Goal: Task Accomplishment & Management: Manage account settings

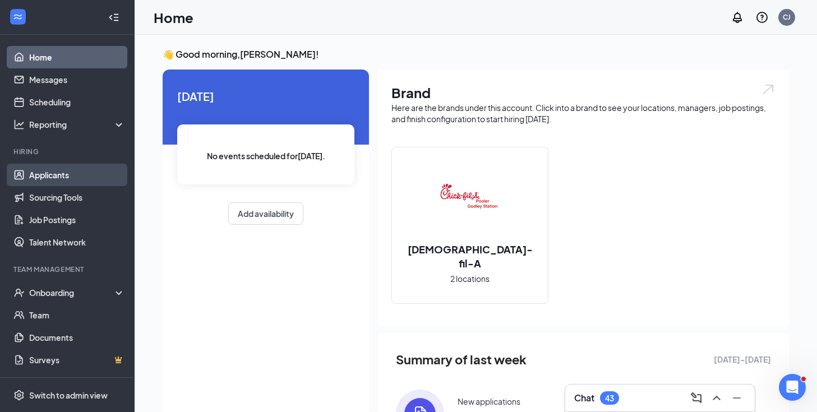
click at [65, 175] on link "Applicants" at bounding box center [77, 175] width 96 height 22
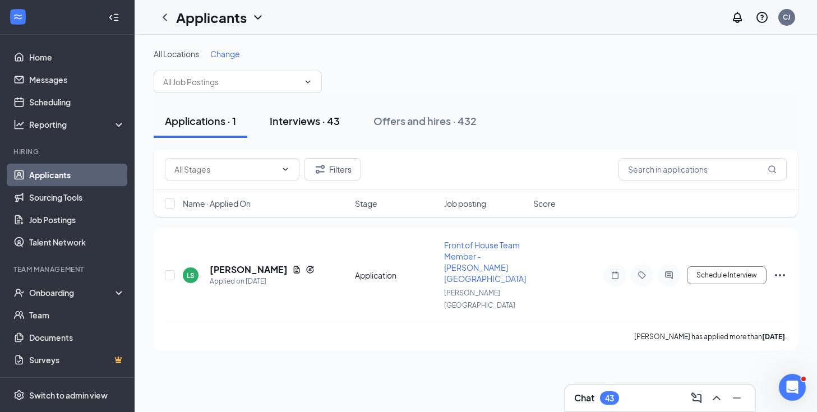
click at [328, 115] on div "Interviews · 43" at bounding box center [305, 121] width 70 height 14
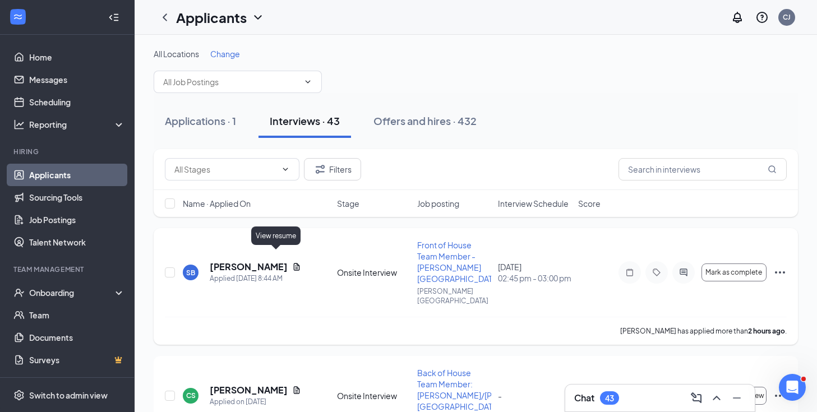
click at [292, 262] on icon "Document" at bounding box center [296, 266] width 9 height 9
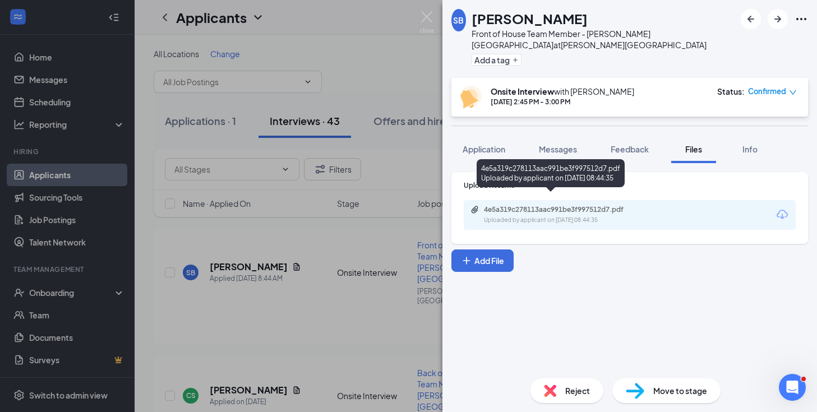
click at [580, 216] on div "Uploaded by applicant on [DATE] 08:44:35" at bounding box center [568, 220] width 168 height 9
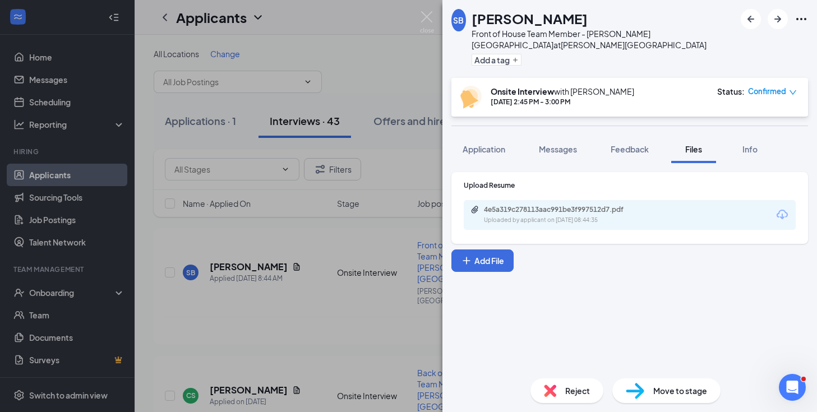
click at [418, 13] on div "SB [PERSON_NAME] Front of House Team Member - [PERSON_NAME] Station at [PERSON_…" at bounding box center [408, 206] width 817 height 412
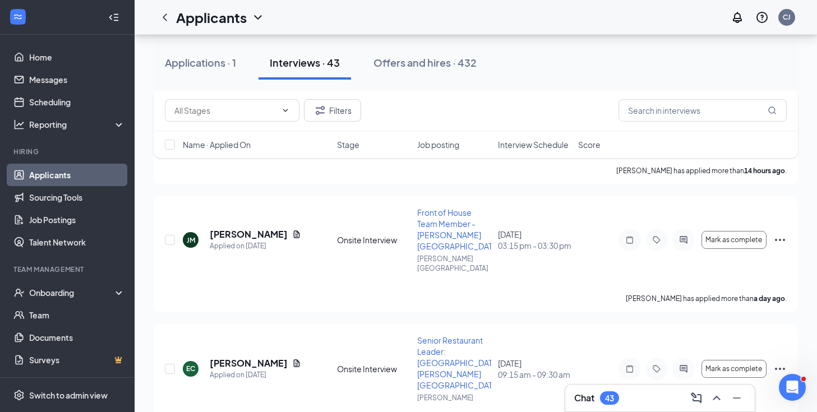
scroll to position [248, 0]
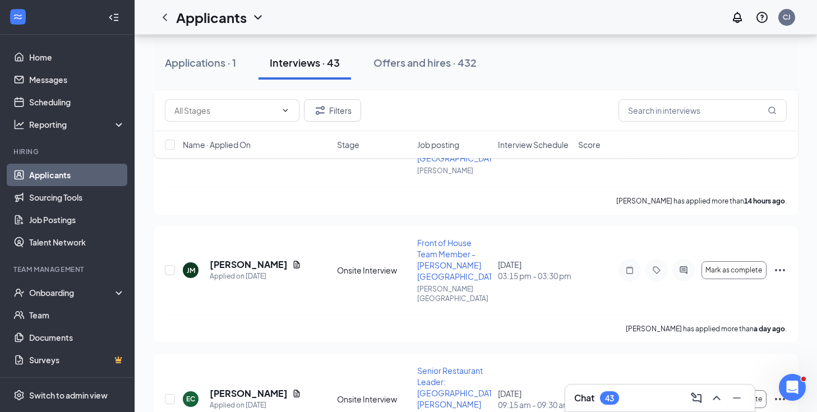
click at [229, 153] on div "Name · Applied On Stage Job posting Interview Schedule Score" at bounding box center [476, 144] width 644 height 27
click at [232, 147] on span "Name · Applied On" at bounding box center [217, 144] width 68 height 11
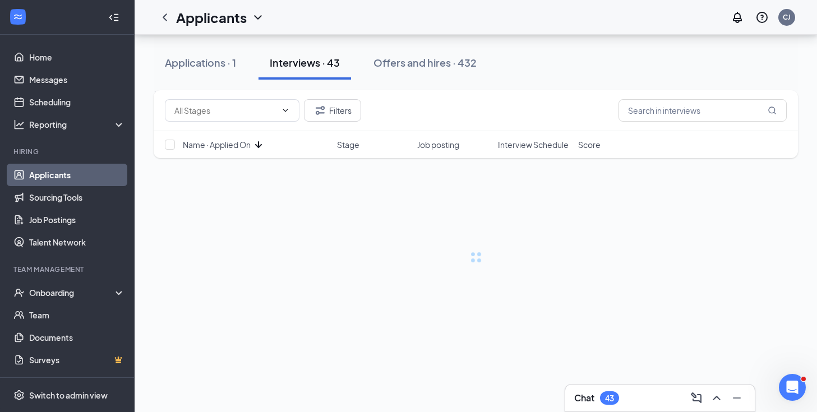
scroll to position [0, 0]
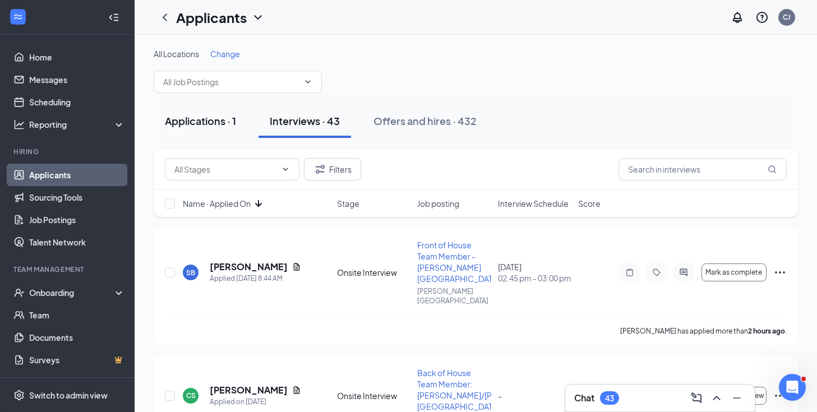
click at [207, 119] on div "Applications · 1" at bounding box center [200, 121] width 71 height 14
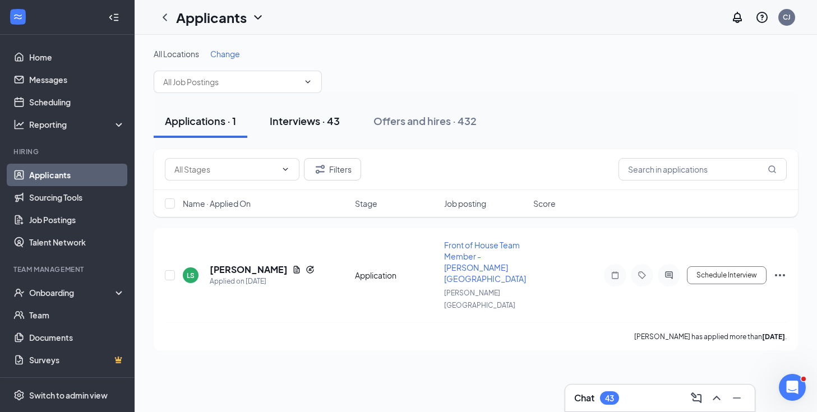
click at [273, 128] on button "Interviews · 43" at bounding box center [304, 121] width 92 height 34
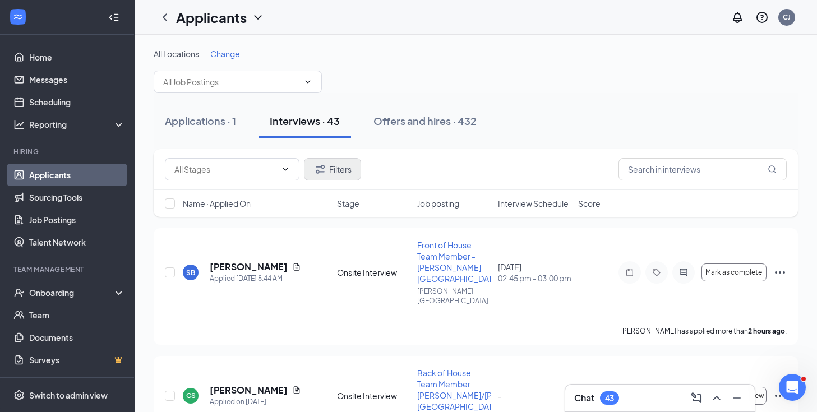
click at [325, 160] on button "Filters" at bounding box center [332, 169] width 57 height 22
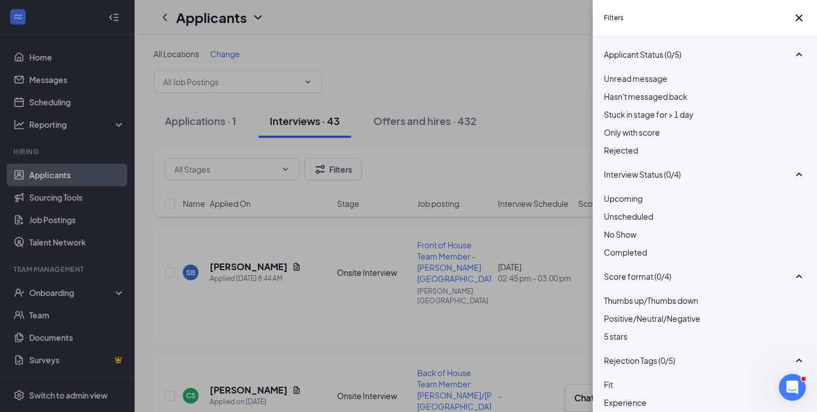
click at [614, 144] on div at bounding box center [705, 144] width 202 height 0
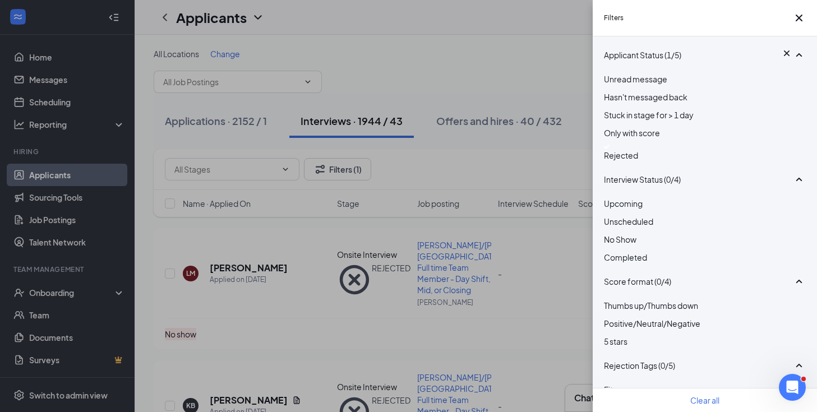
click at [520, 143] on div "Filters Applicant Status (1/5) Unread message Hasn't messaged back Stuck in sta…" at bounding box center [408, 206] width 817 height 412
click at [299, 300] on div "Filters Applicant Status (1/5) Unread message Hasn't messaged back Stuck in sta…" at bounding box center [408, 206] width 817 height 412
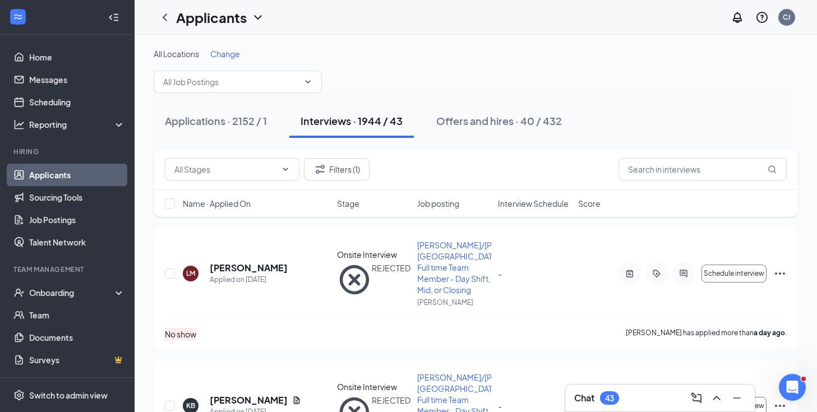
click at [245, 206] on span "Name · Applied On" at bounding box center [217, 203] width 68 height 11
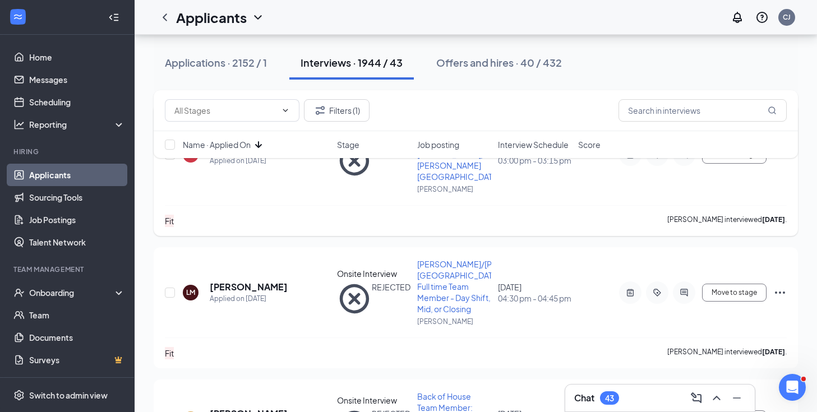
scroll to position [395, 0]
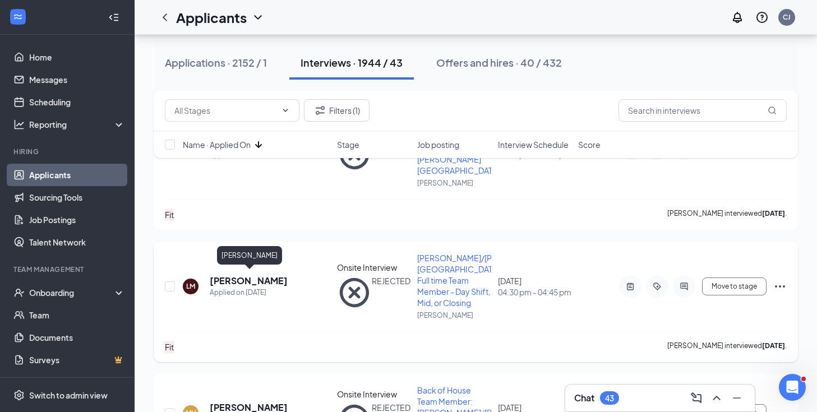
click at [271, 281] on h5 "[PERSON_NAME]" at bounding box center [249, 281] width 78 height 12
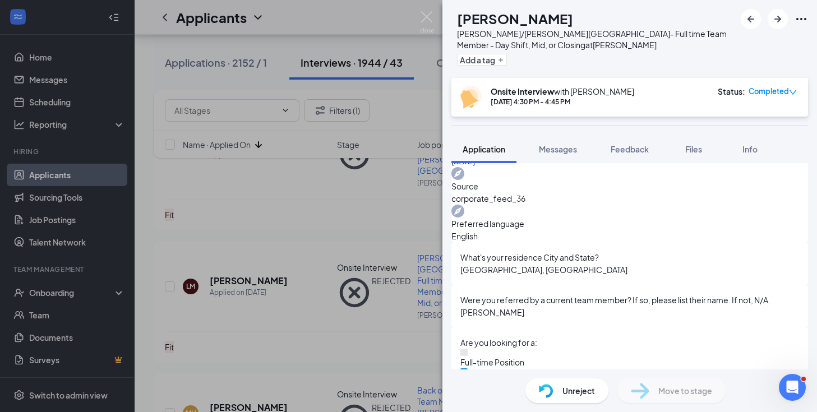
scroll to position [511, 0]
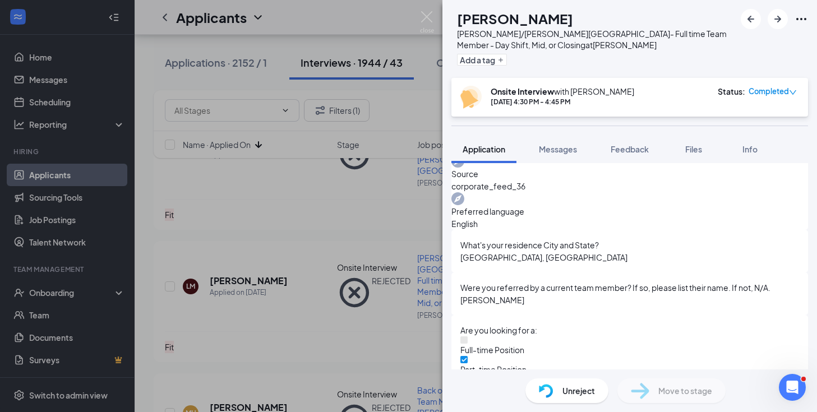
drag, startPoint x: 607, startPoint y: 18, endPoint x: 478, endPoint y: 17, distance: 128.9
click at [478, 17] on div "[PERSON_NAME]" at bounding box center [596, 18] width 278 height 19
copy h1 "[PERSON_NAME]"
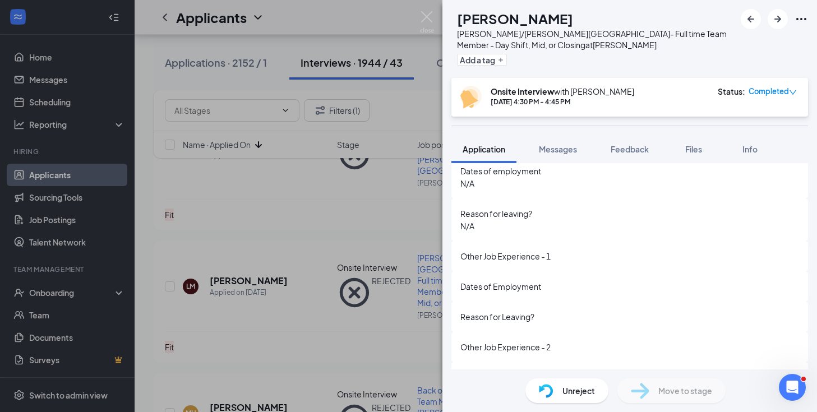
scroll to position [1069, 0]
click at [428, 20] on img at bounding box center [427, 22] width 14 height 22
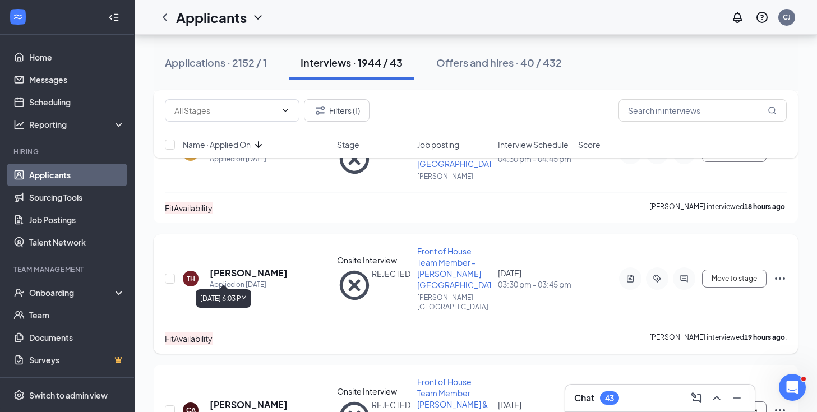
scroll to position [655, 0]
click at [352, 112] on button "Filters (1)" at bounding box center [337, 110] width 66 height 22
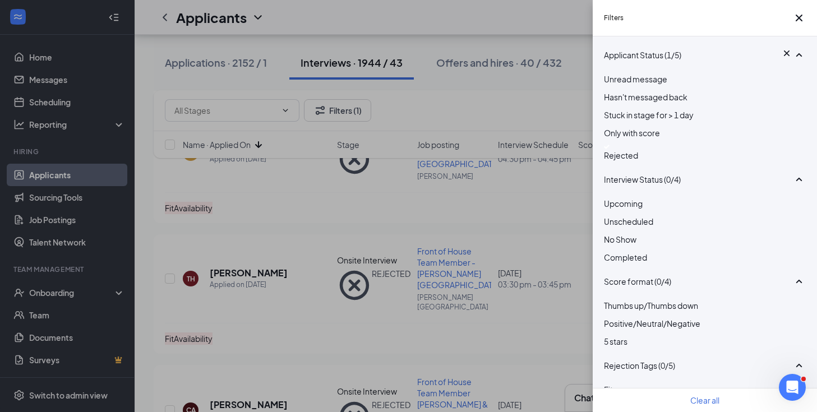
click at [606, 149] on img at bounding box center [607, 147] width 6 height 4
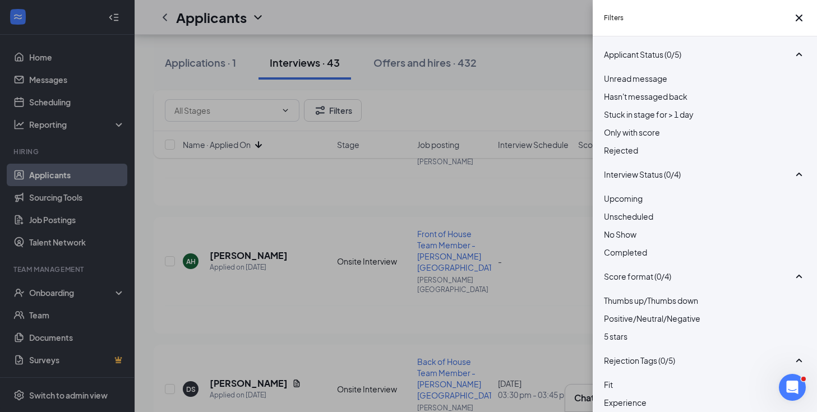
click at [412, 110] on div "Filters Applicant Status (0/5) Unread message Hasn't messaged back Stuck in sta…" at bounding box center [408, 206] width 817 height 412
click at [795, 25] on icon "Cross" at bounding box center [798, 17] width 13 height 13
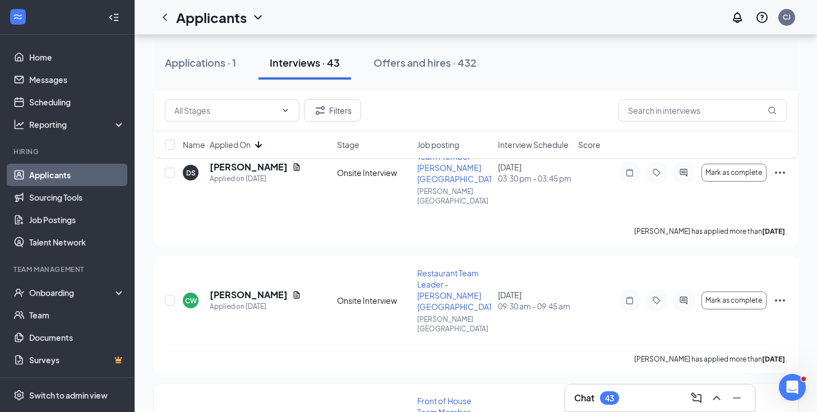
scroll to position [872, 0]
click at [508, 145] on span "Interview Schedule" at bounding box center [533, 144] width 71 height 11
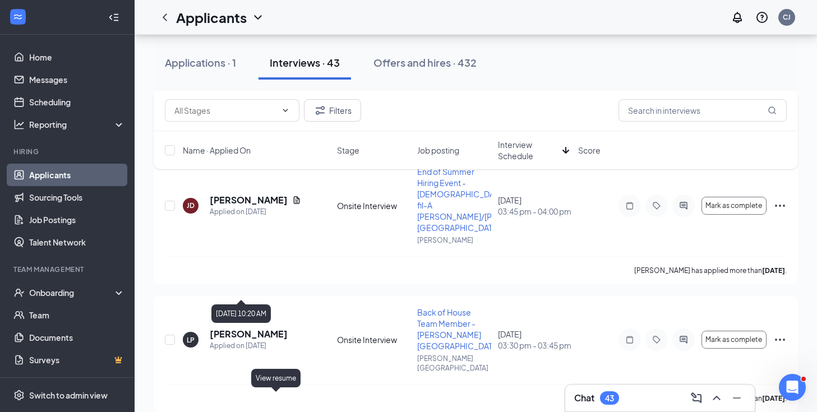
scroll to position [1759, 0]
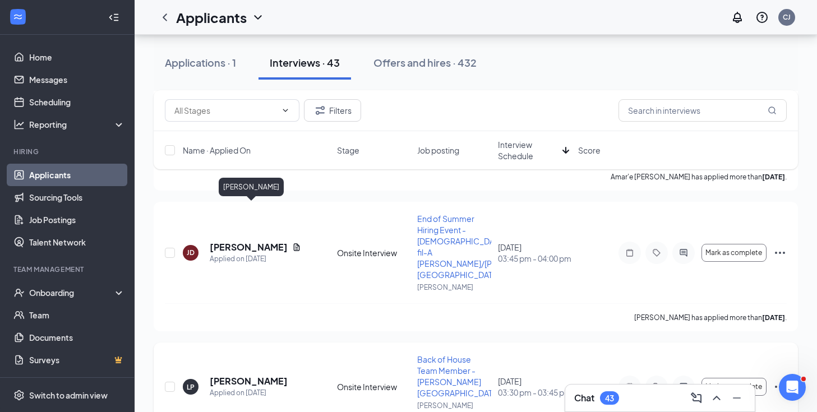
click at [268, 375] on h5 "[PERSON_NAME]" at bounding box center [249, 381] width 78 height 12
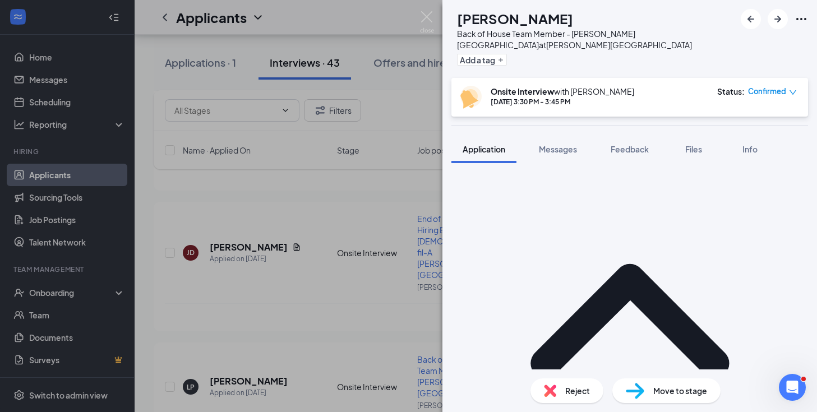
scroll to position [428, 0]
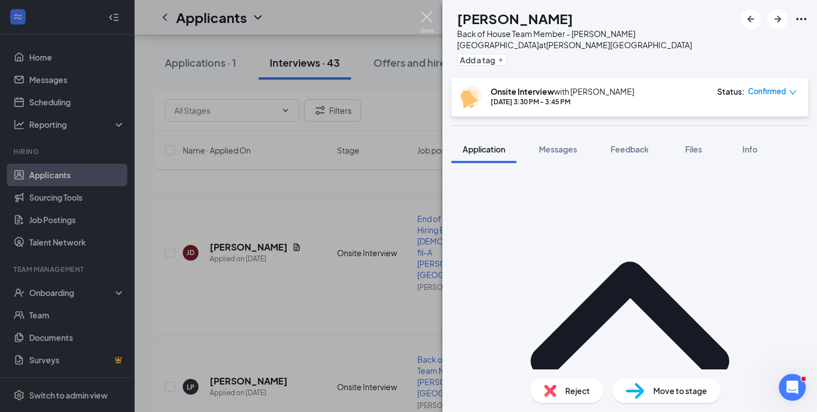
click at [427, 21] on img at bounding box center [427, 22] width 14 height 22
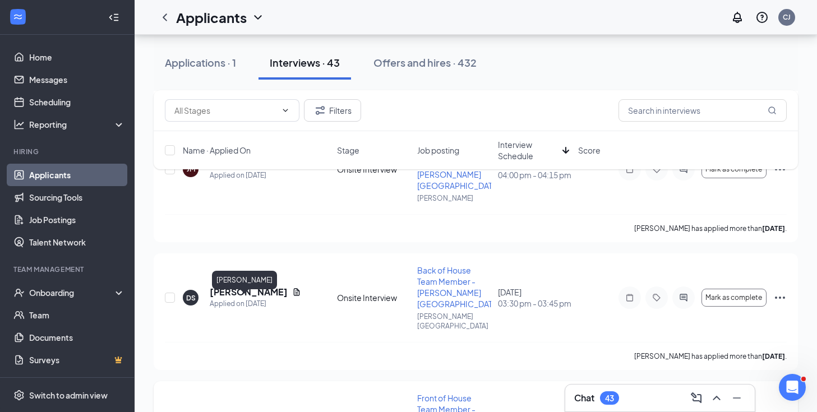
scroll to position [1041, 0]
